Goal: Task Accomplishment & Management: Manage account settings

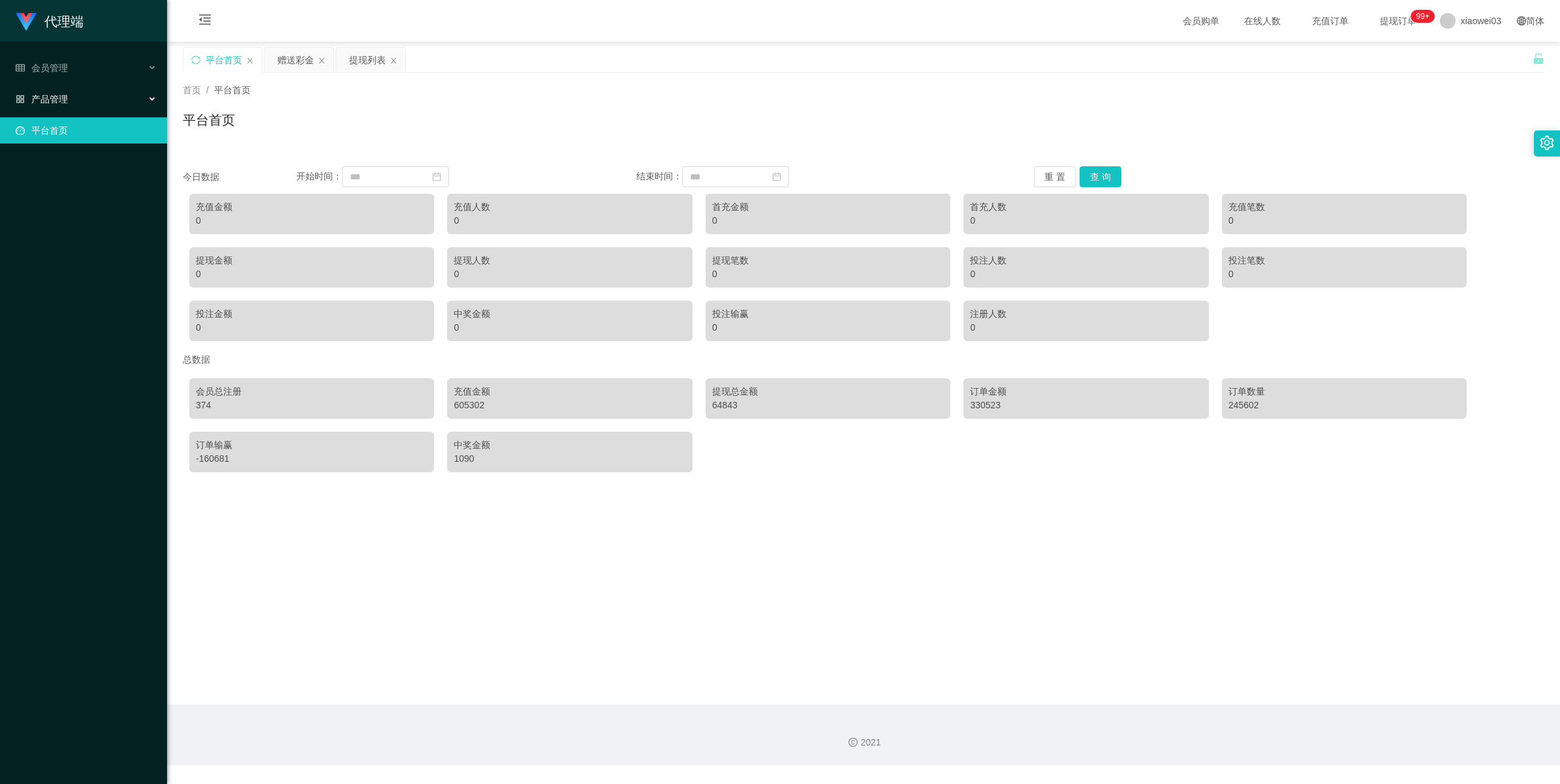
click at [57, 96] on span "产品管理" at bounding box center [42, 99] width 52 height 10
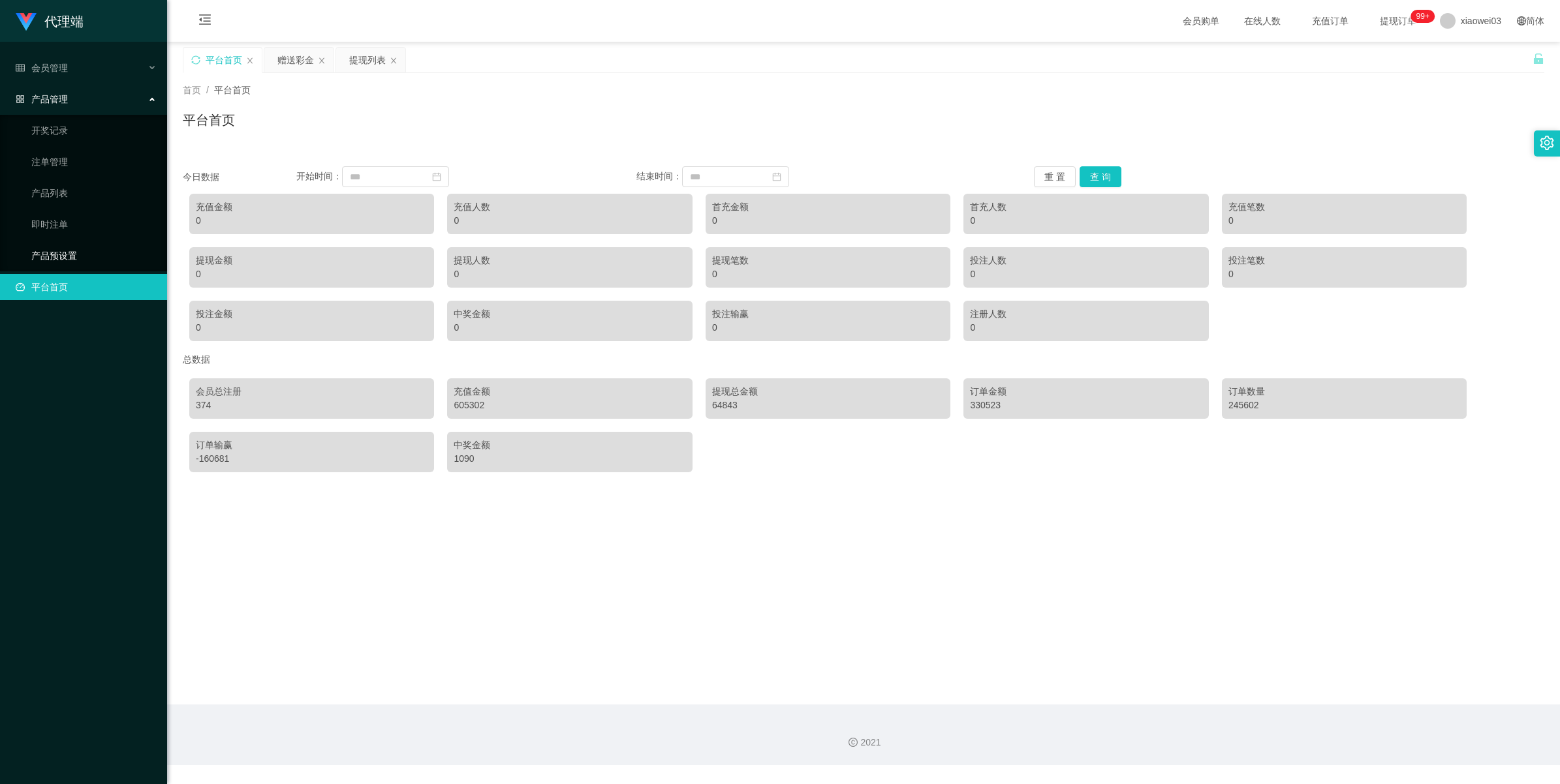
click at [81, 252] on link "产品预设置" at bounding box center [94, 255] width 125 height 26
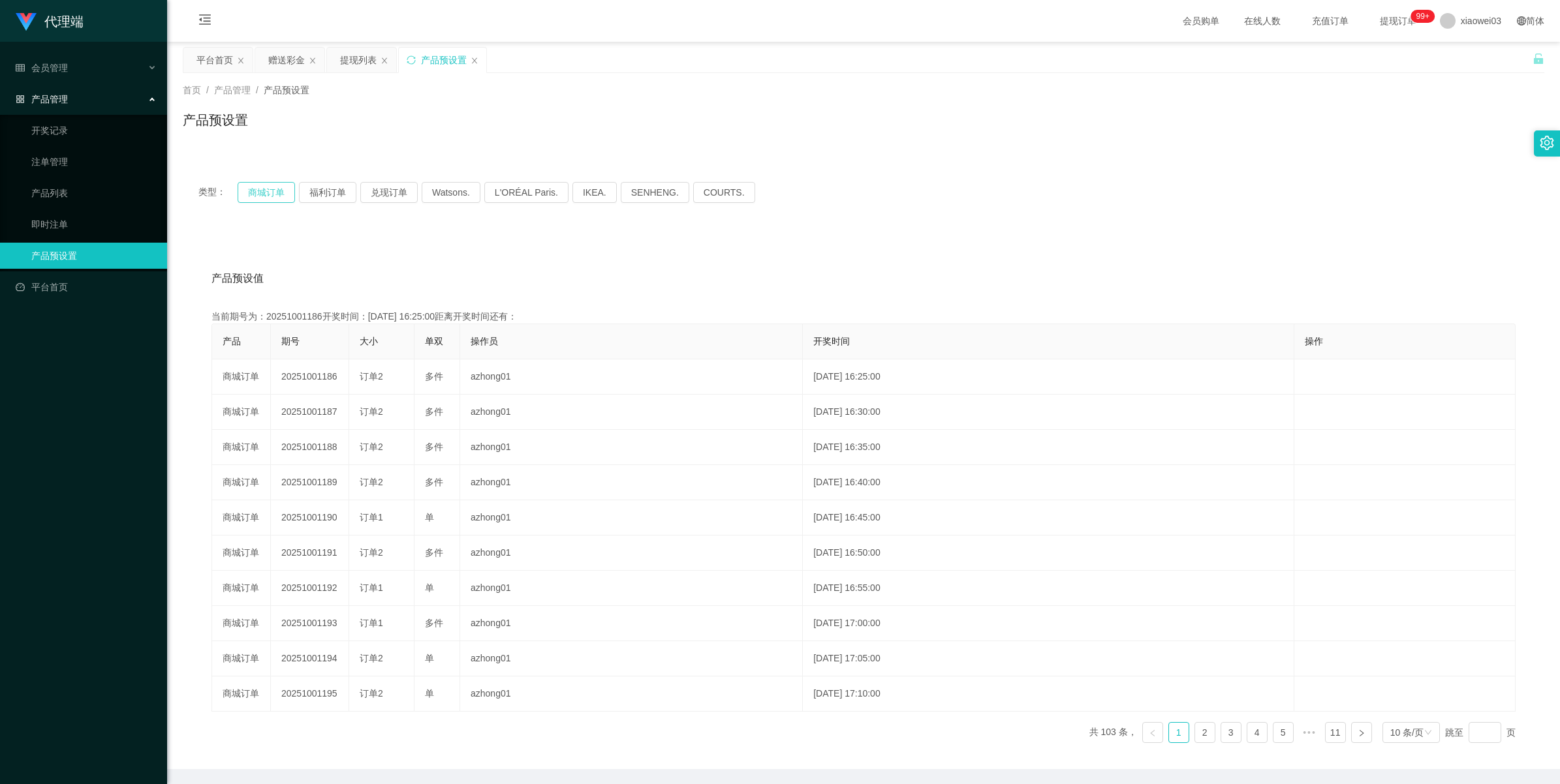
click at [255, 188] on button "商城订单" at bounding box center [266, 192] width 58 height 21
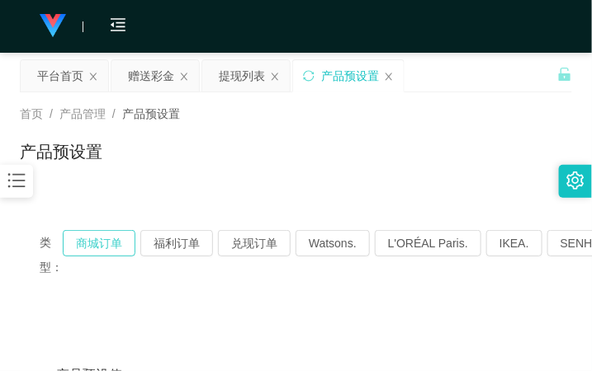
click at [102, 238] on button "商城订单" at bounding box center [99, 243] width 73 height 26
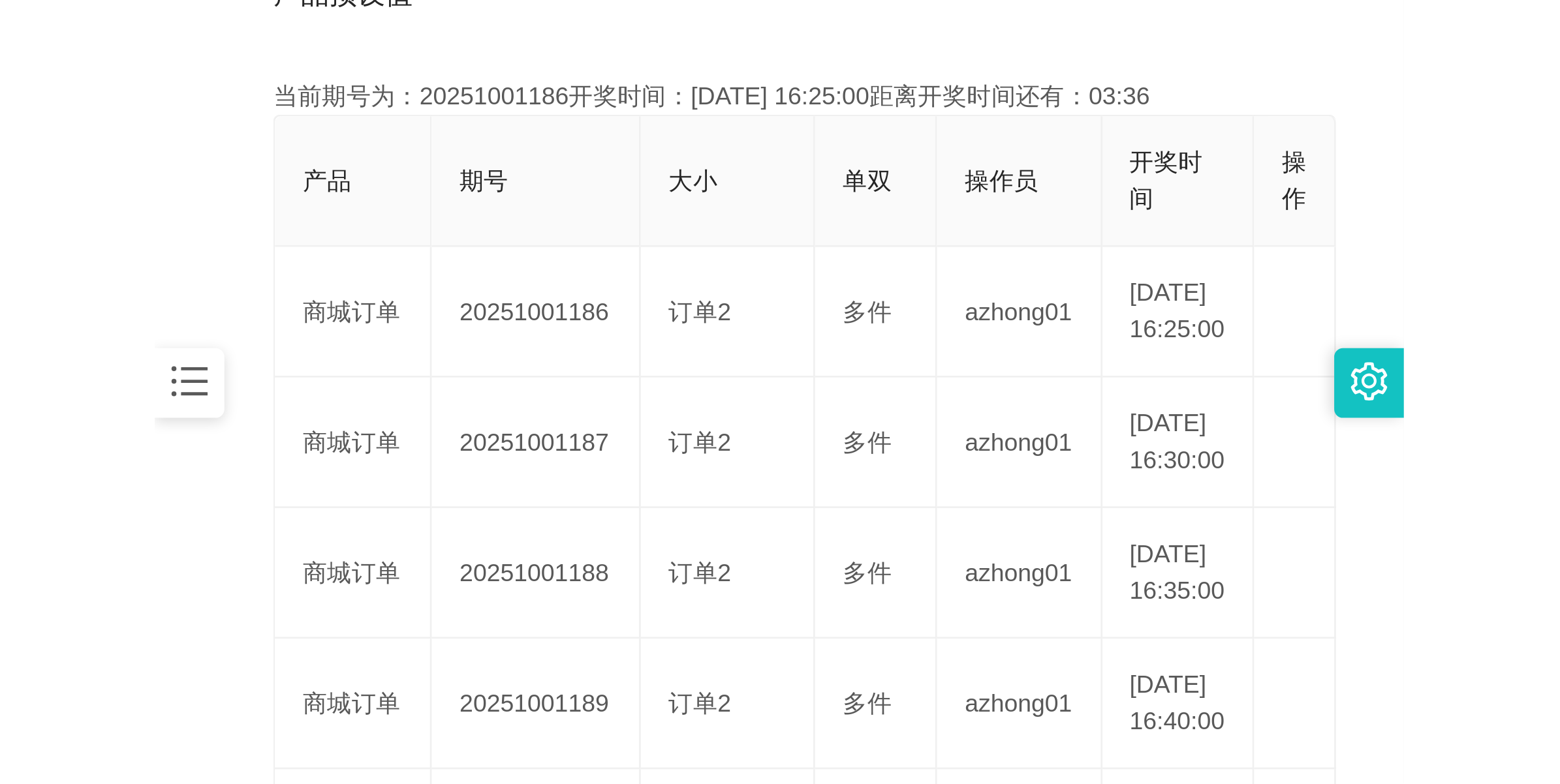
scroll to position [326, 0]
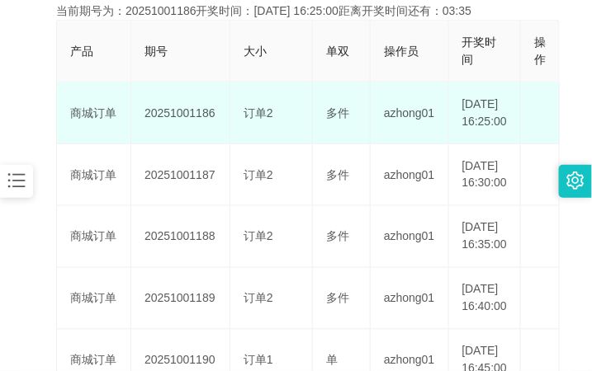
click at [182, 121] on td "20251001186" at bounding box center [180, 114] width 99 height 62
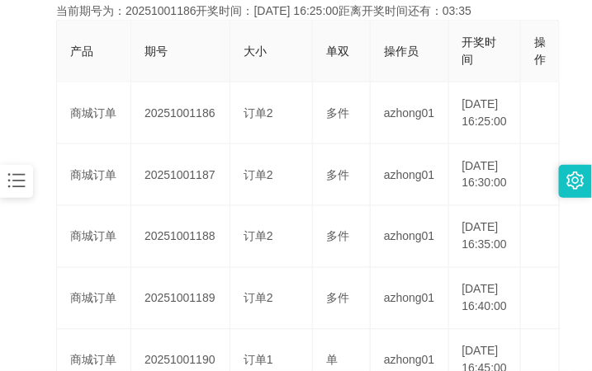
copy td "20251001186"
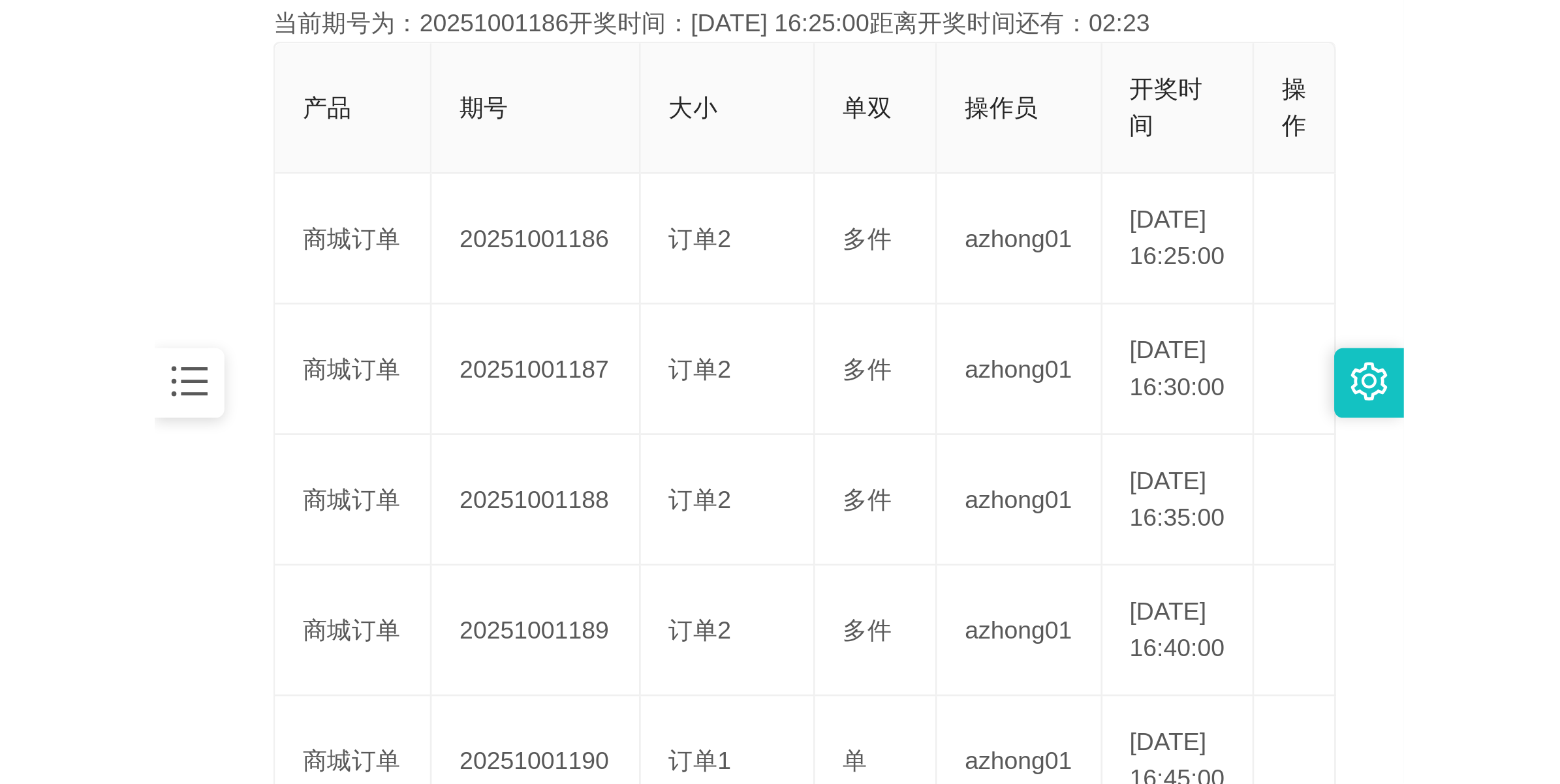
scroll to position [47, 0]
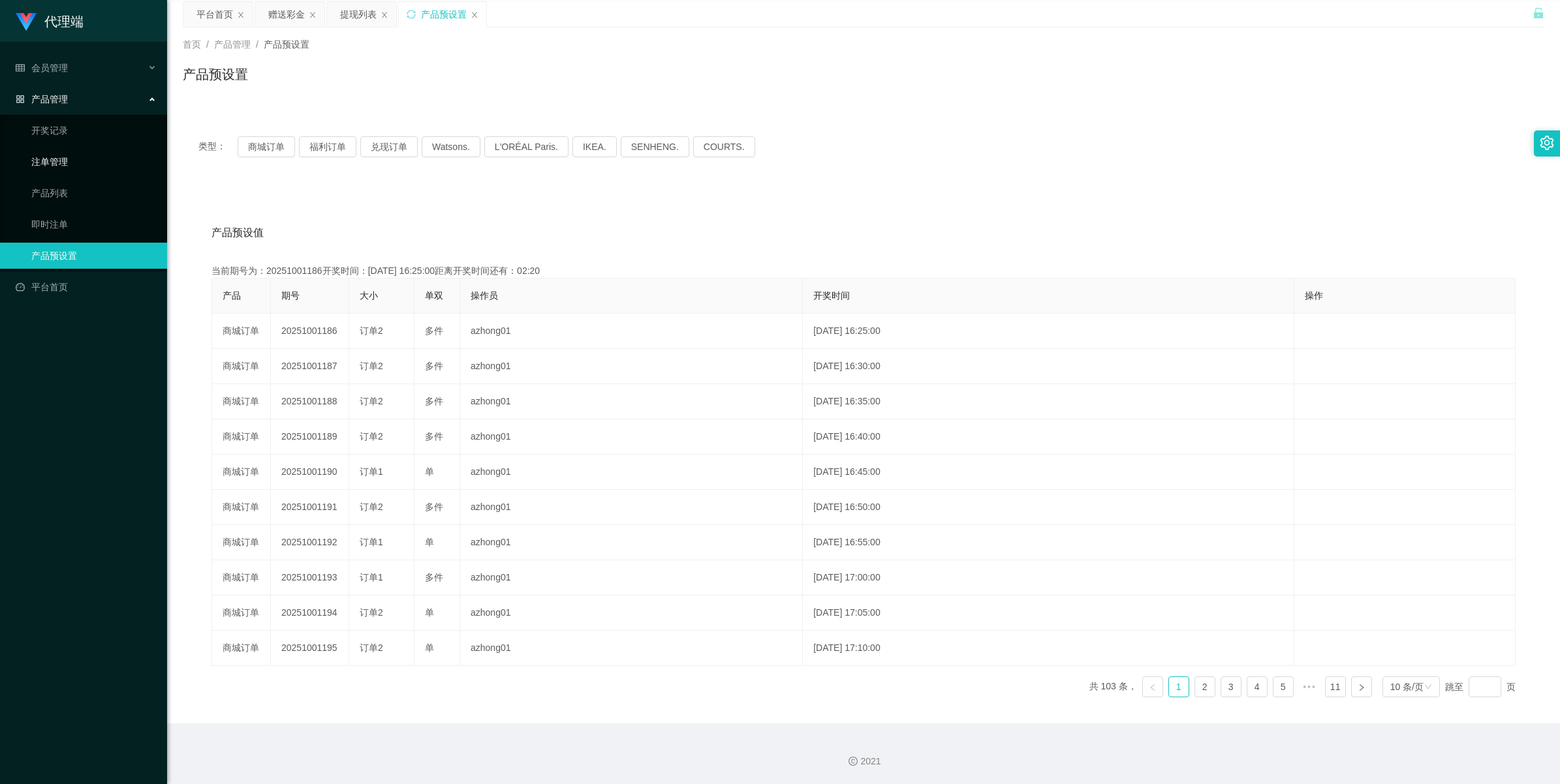
click at [83, 174] on link "注单管理" at bounding box center [94, 161] width 125 height 26
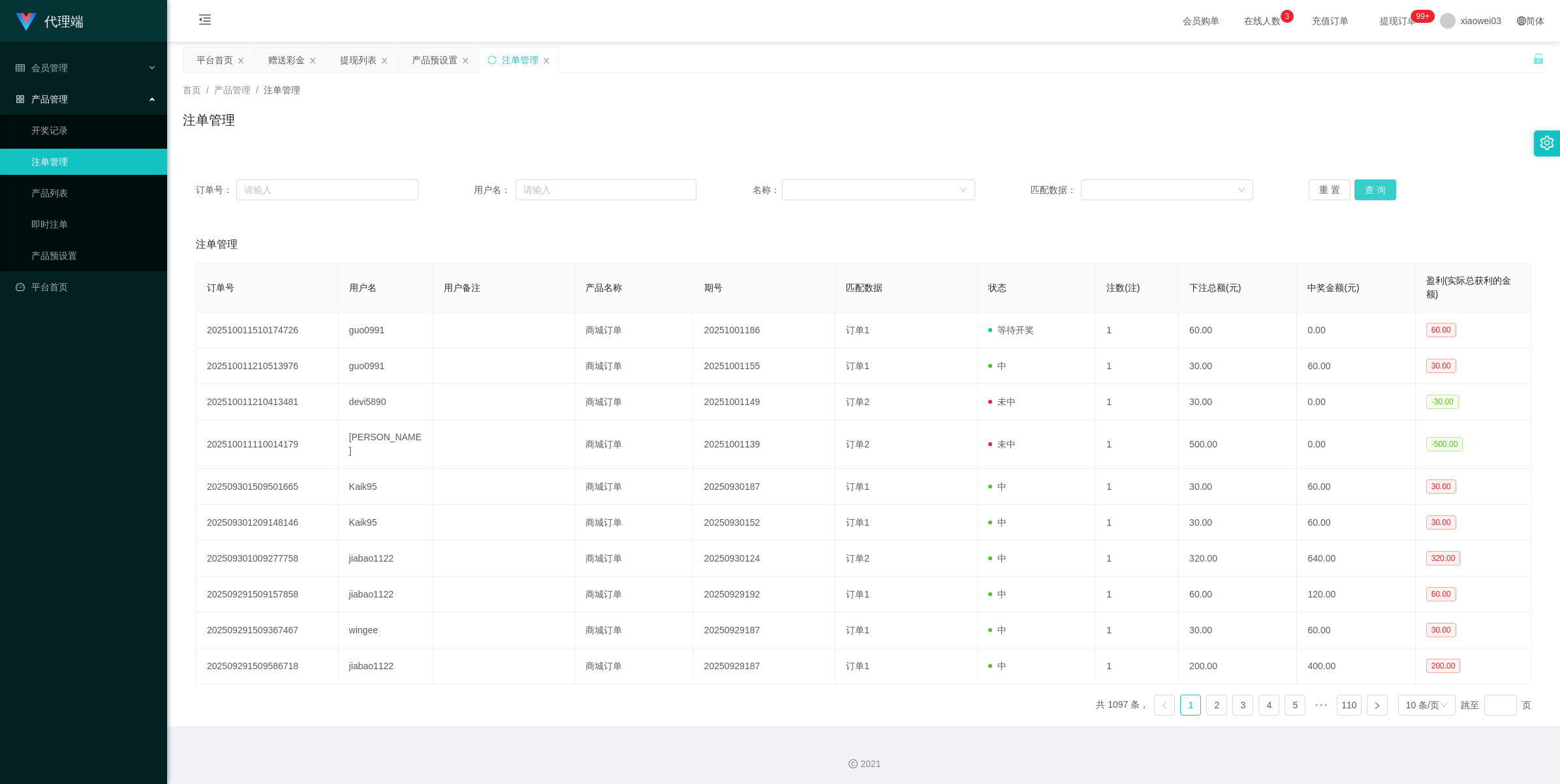
click at [467, 190] on button "查 询" at bounding box center [1375, 190] width 42 height 21
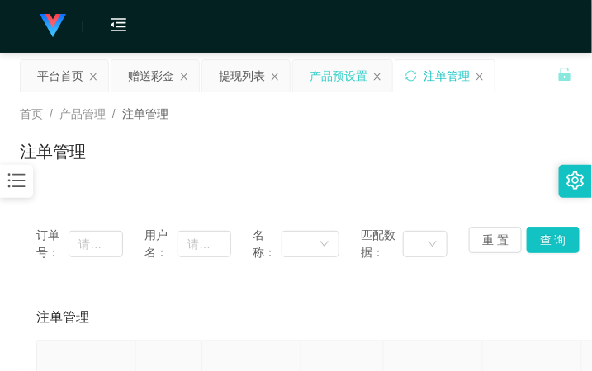
click at [316, 66] on div "产品预设置" at bounding box center [339, 75] width 58 height 31
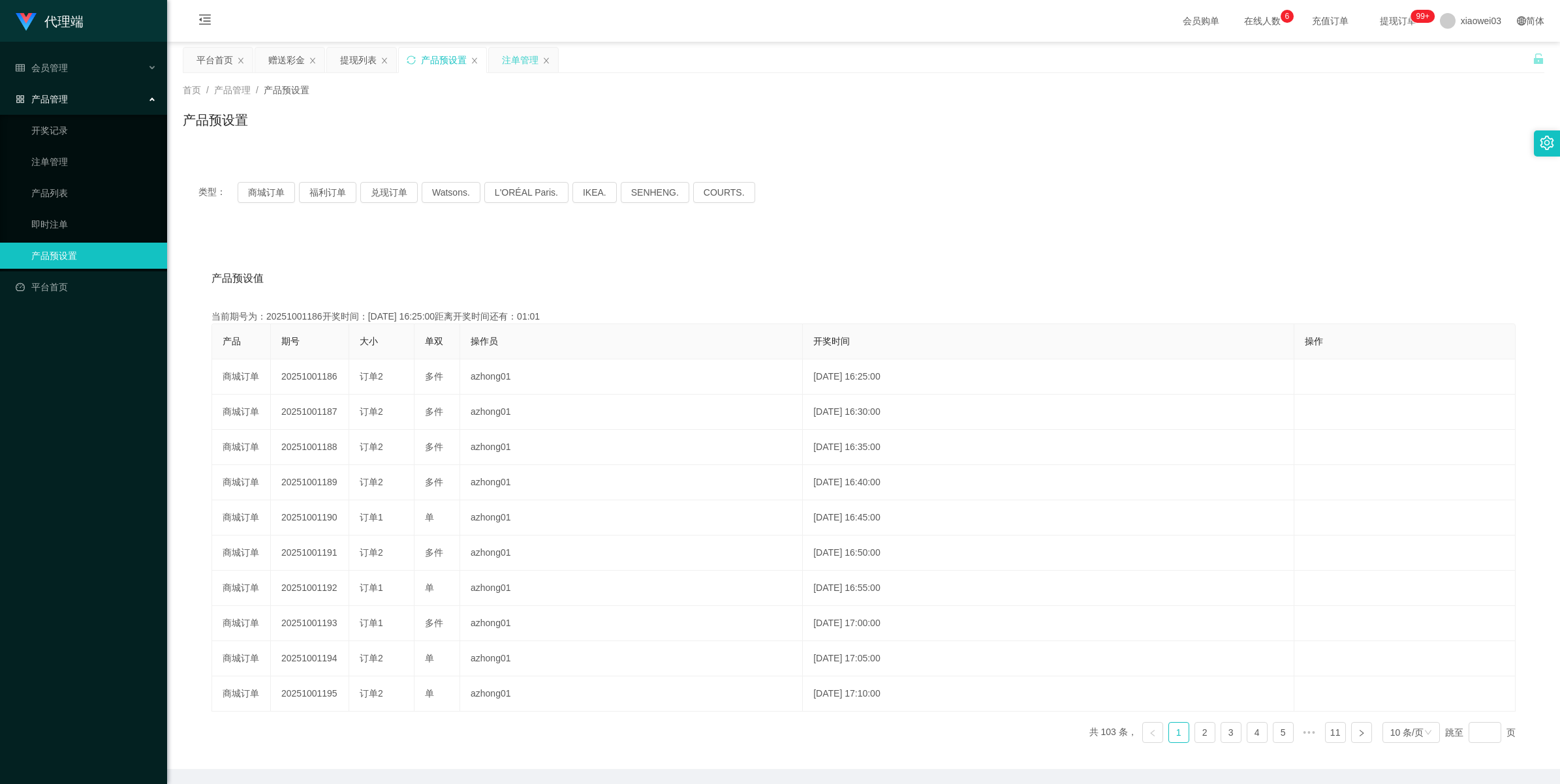
click at [467, 60] on div "注单管理" at bounding box center [520, 59] width 36 height 24
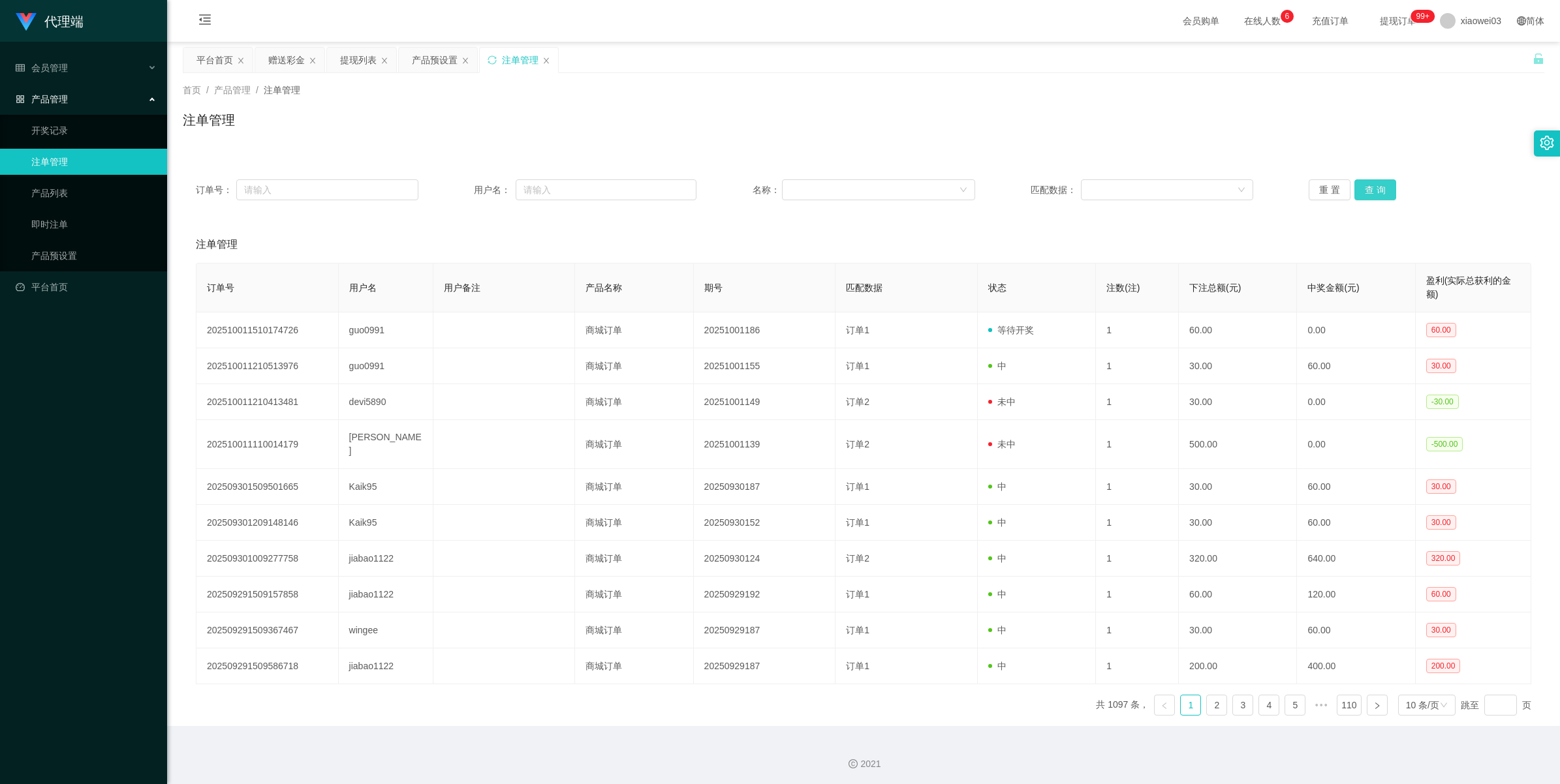
click at [467, 181] on button "查 询" at bounding box center [1375, 190] width 42 height 21
click at [467, 190] on button "查 询" at bounding box center [1375, 190] width 42 height 21
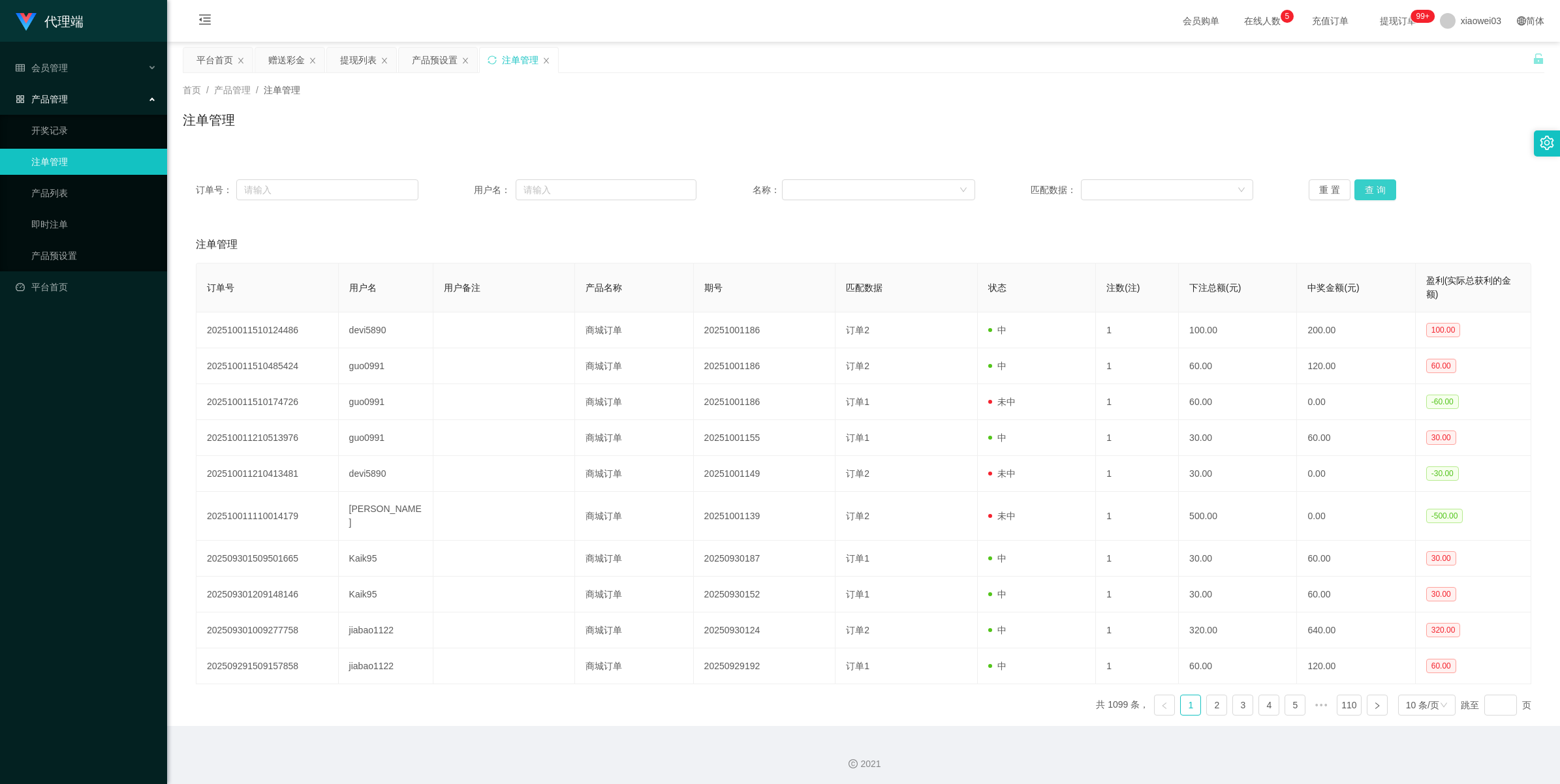
click at [467, 193] on button "查 询" at bounding box center [1375, 190] width 42 height 21
